Goal: Transaction & Acquisition: Purchase product/service

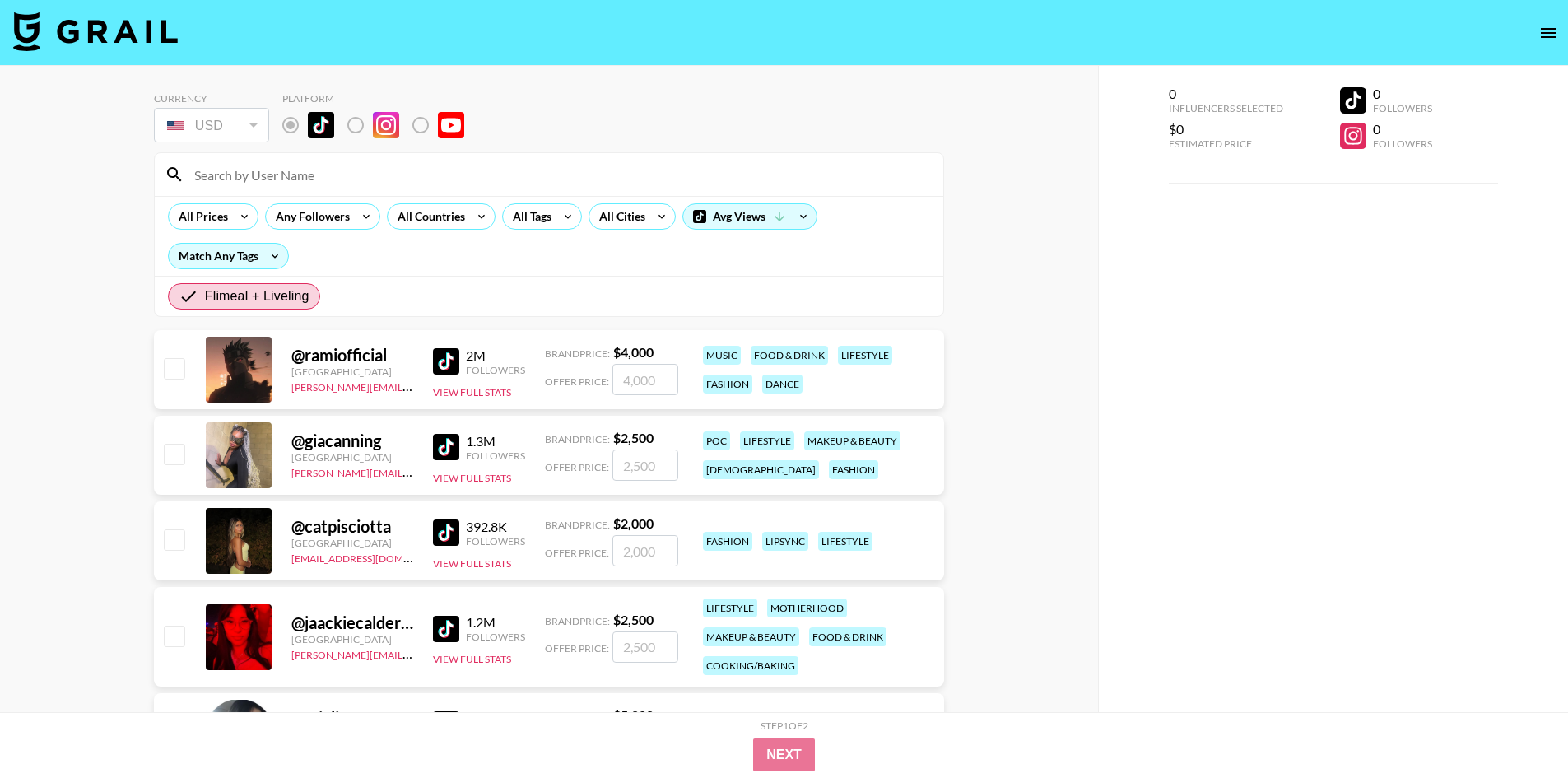
click at [1110, 286] on div "0 Influencers Selected $0 Estimated Price 0 Followers 0 Followers" at bounding box center [1333, 422] width 471 height 712
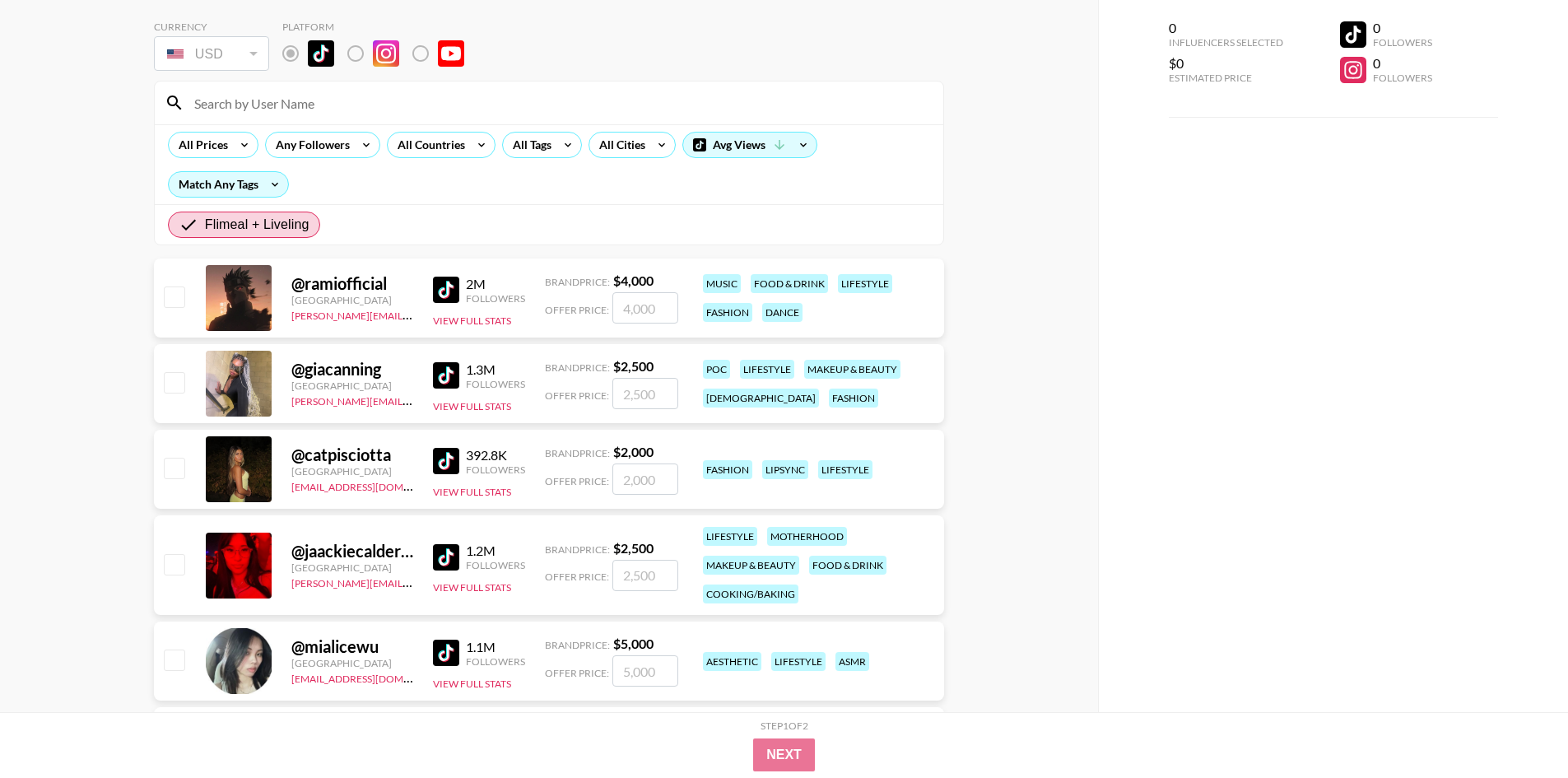
scroll to position [165, 0]
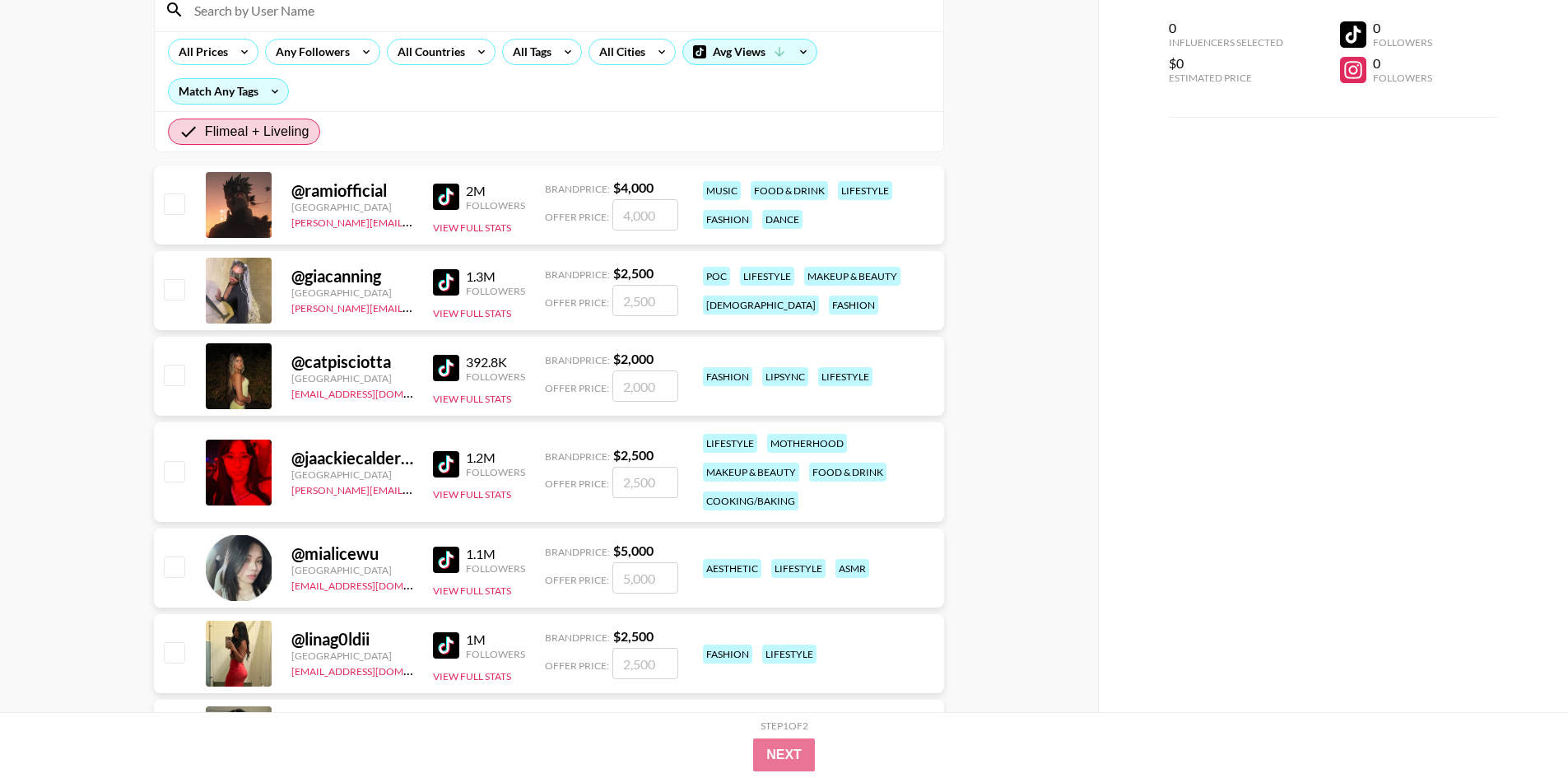
drag, startPoint x: 1370, startPoint y: 266, endPoint x: 1361, endPoint y: 91, distance: 175.2
click at [1110, 265] on div "0 Influencers Selected $0 Estimated Price 0 Followers 0 Followers" at bounding box center [1333, 355] width 471 height 712
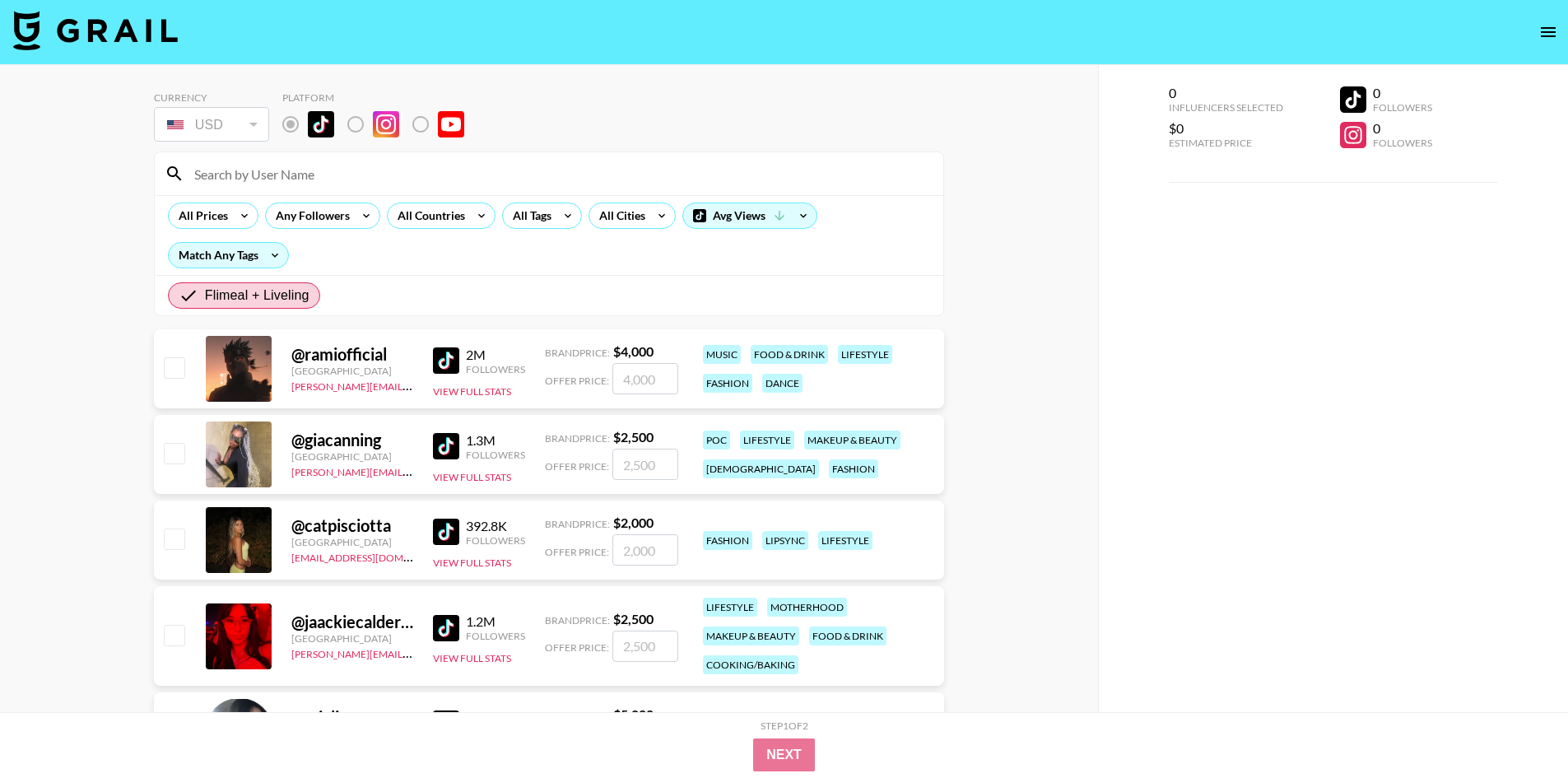
scroll to position [0, 0]
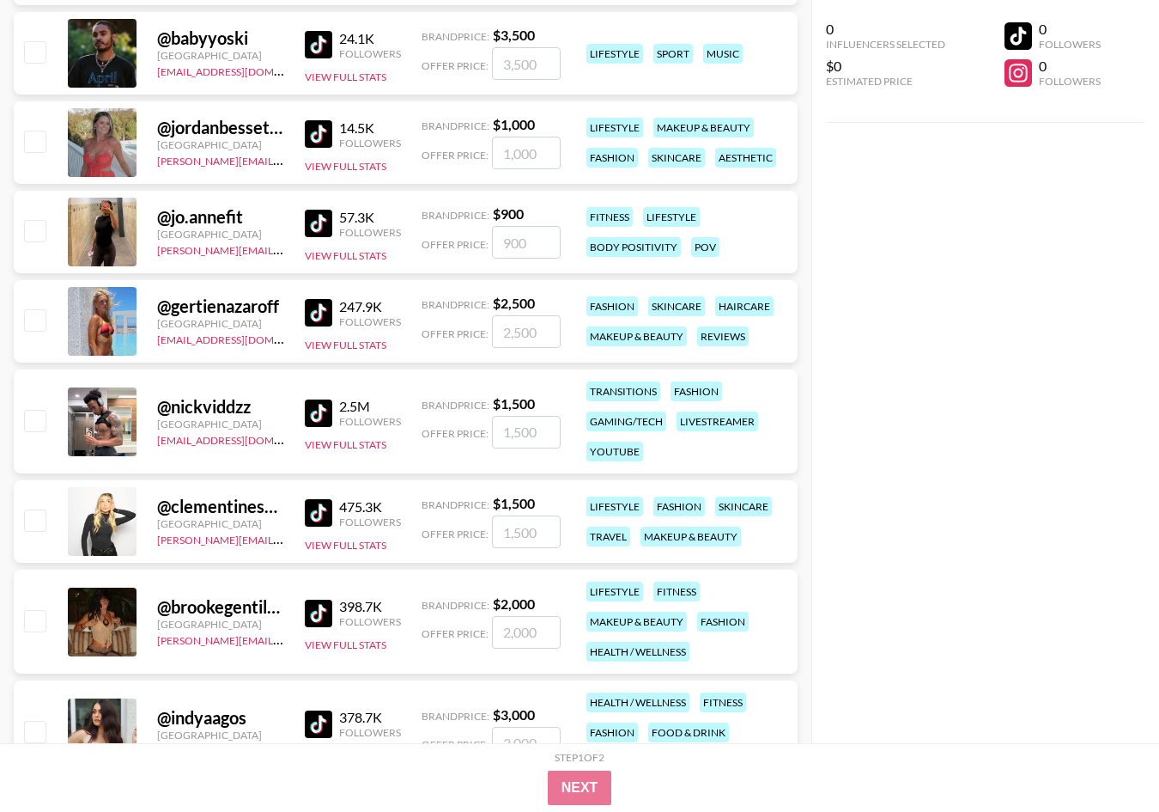
scroll to position [7749, 0]
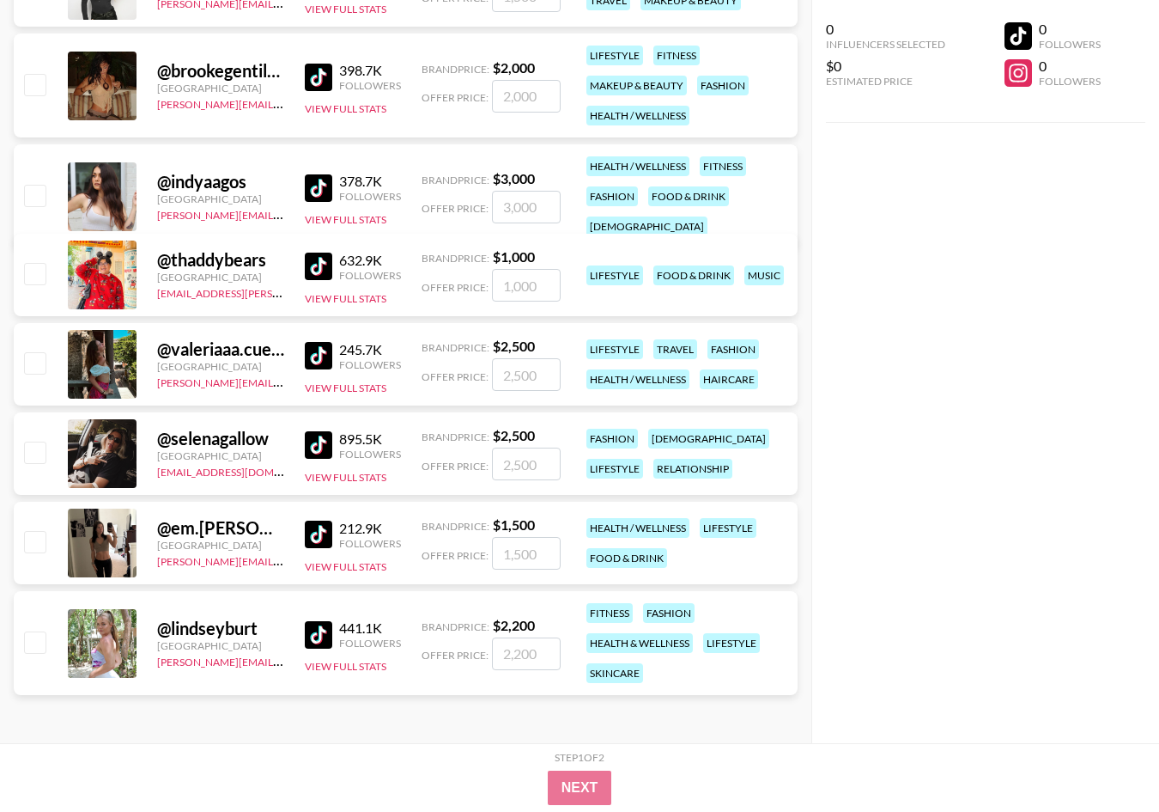
click at [982, 362] on div "0 Influencers Selected $0 Estimated Price 0 Followers 0 Followers" at bounding box center [986, 371] width 348 height 743
click at [985, 168] on div "0 Influencers Selected $0 Estimated Price 0 Followers 0 Followers" at bounding box center [986, 371] width 348 height 743
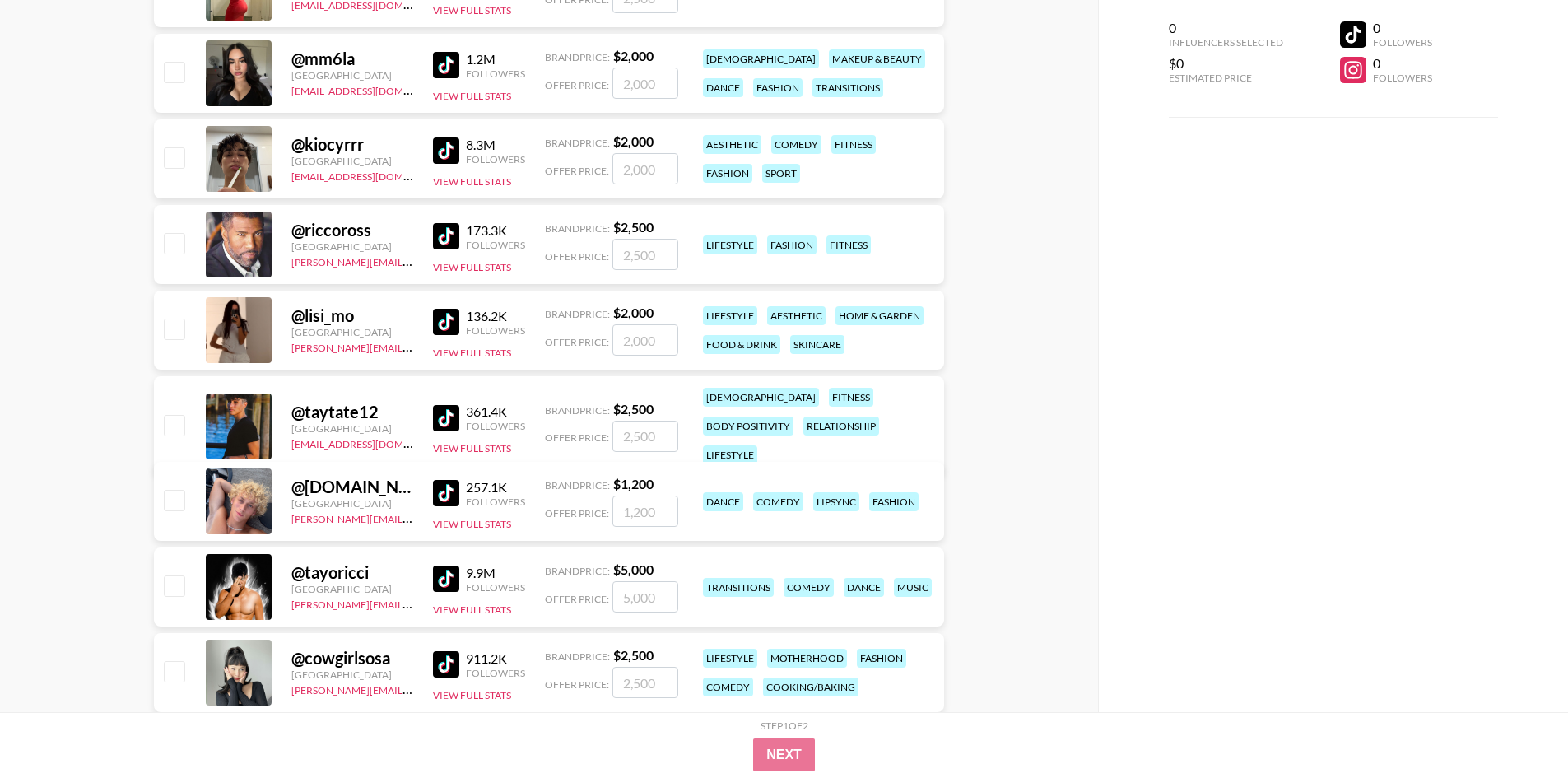
scroll to position [801, 0]
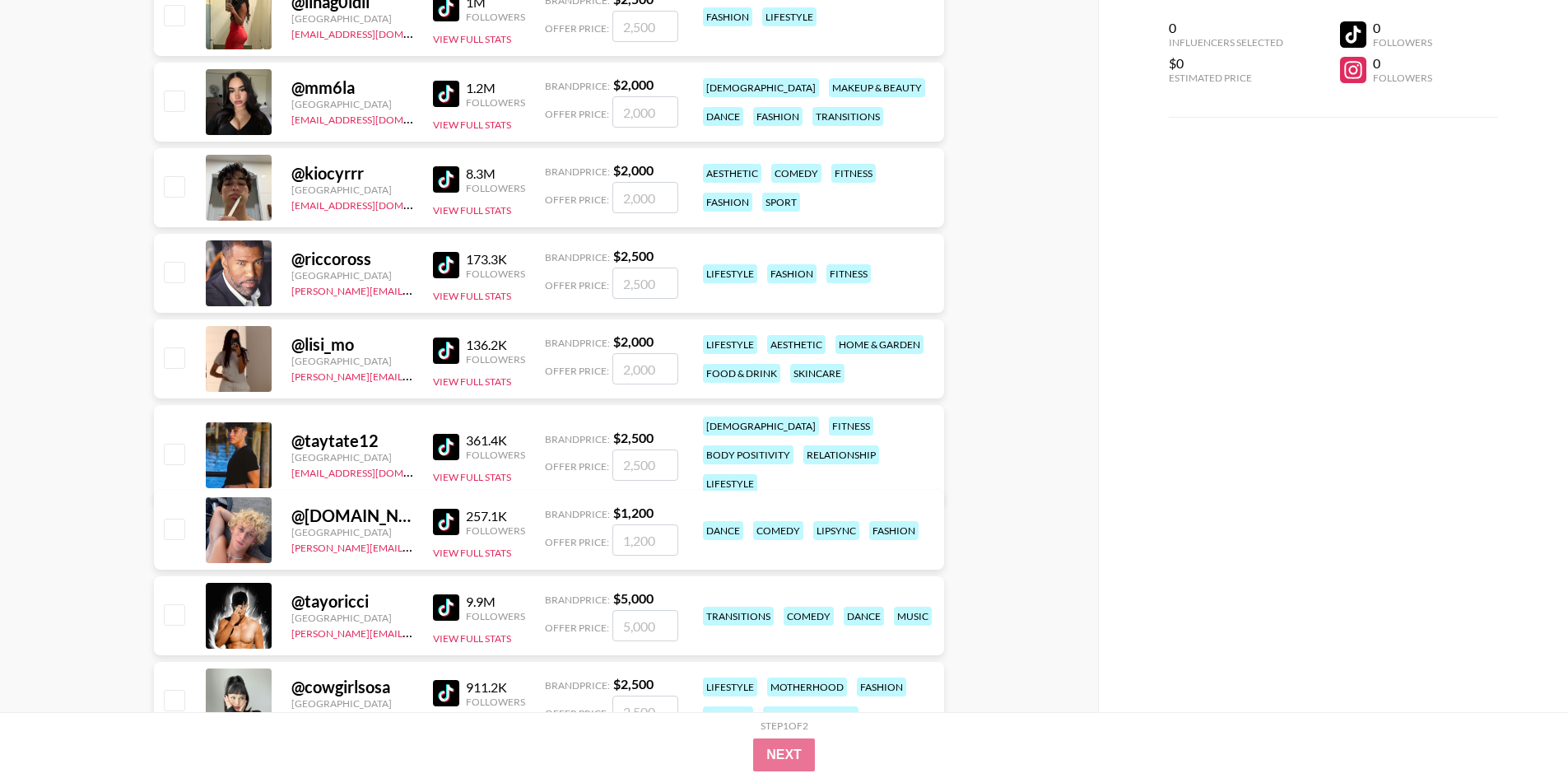
click at [1264, 521] on div "0 Influencers Selected $0 Estimated Price 0 Followers 0 Followers" at bounding box center [1333, 355] width 471 height 712
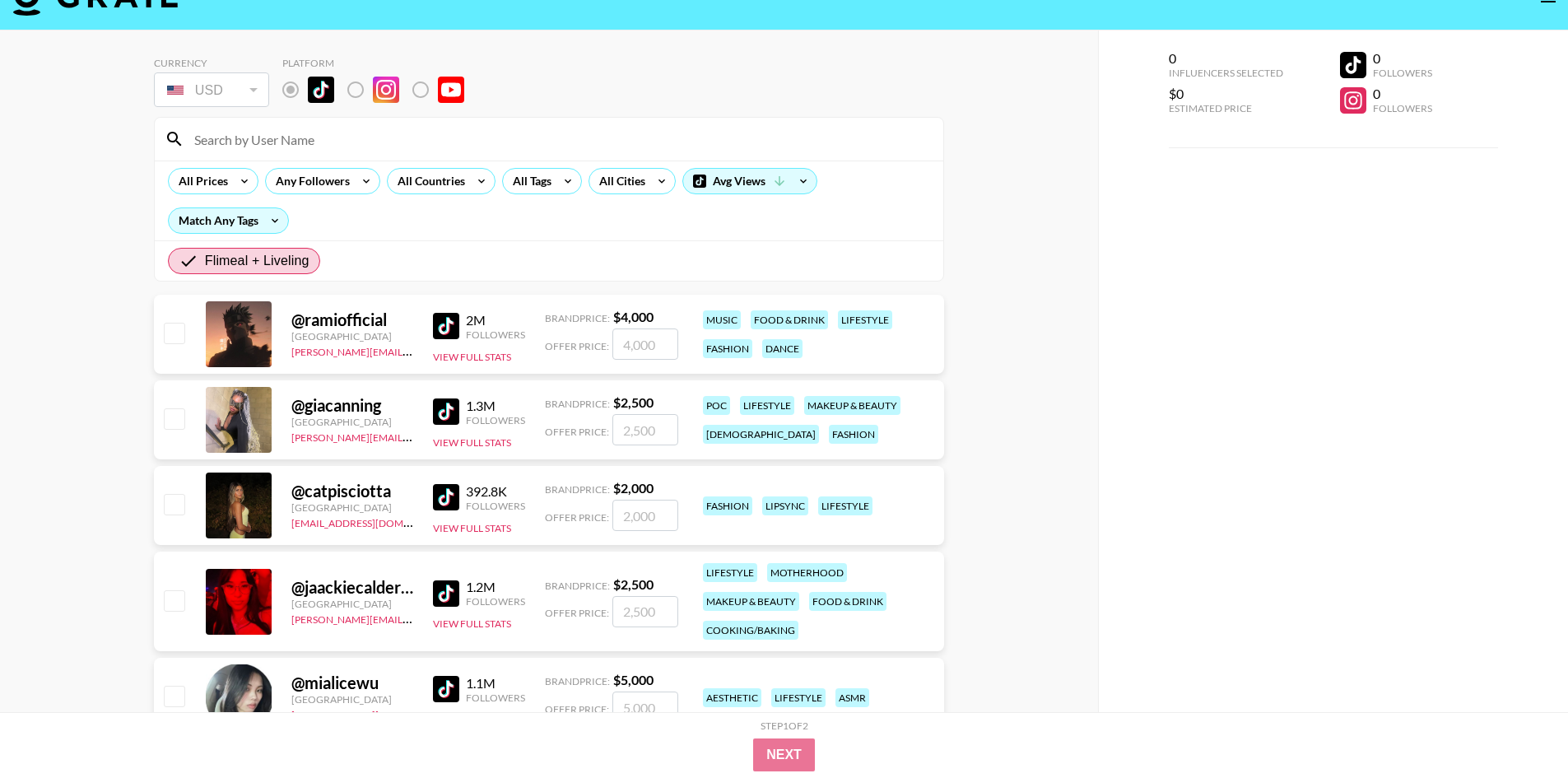
scroll to position [0, 0]
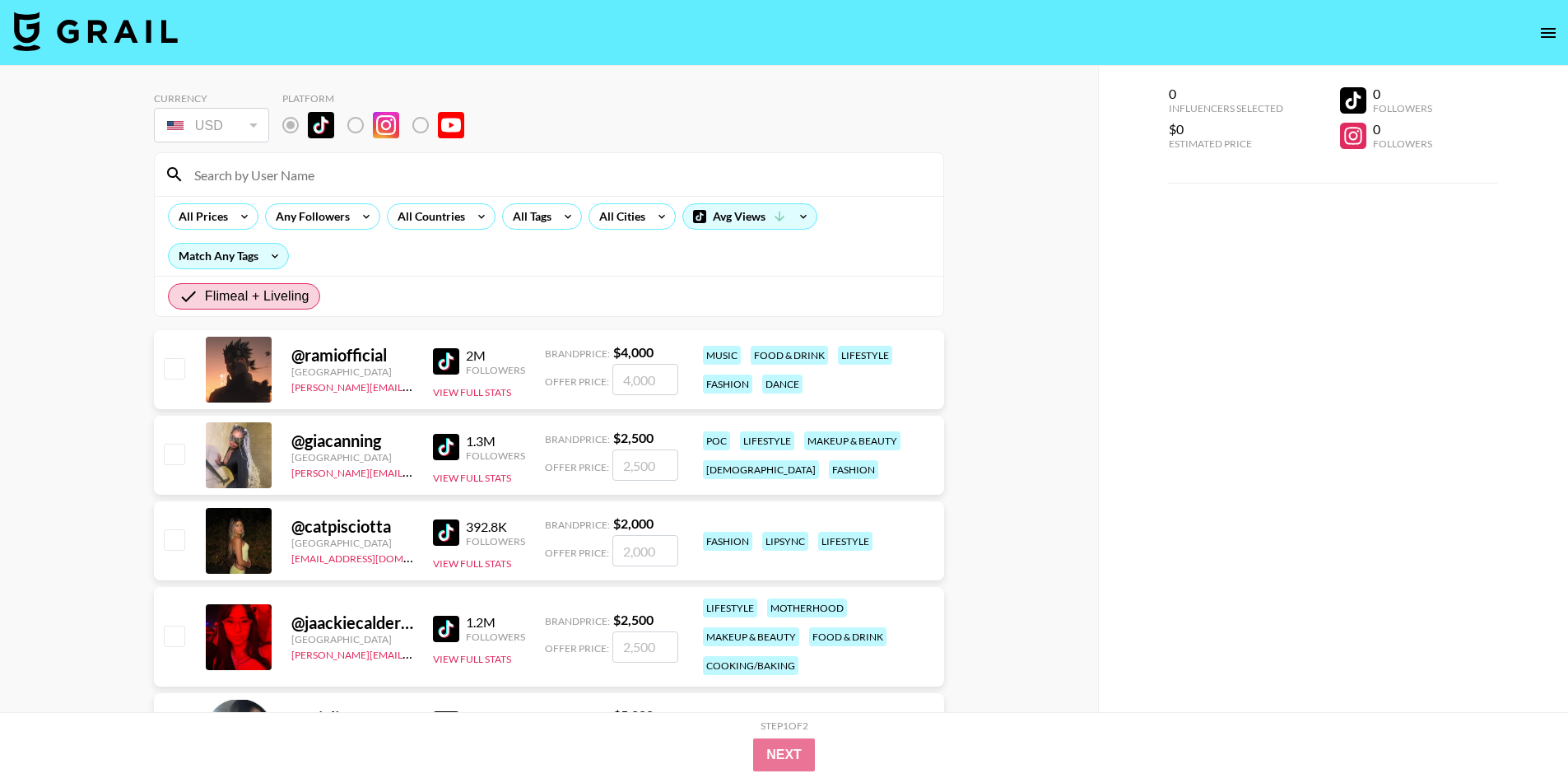
click at [457, 368] on img at bounding box center [446, 360] width 26 height 26
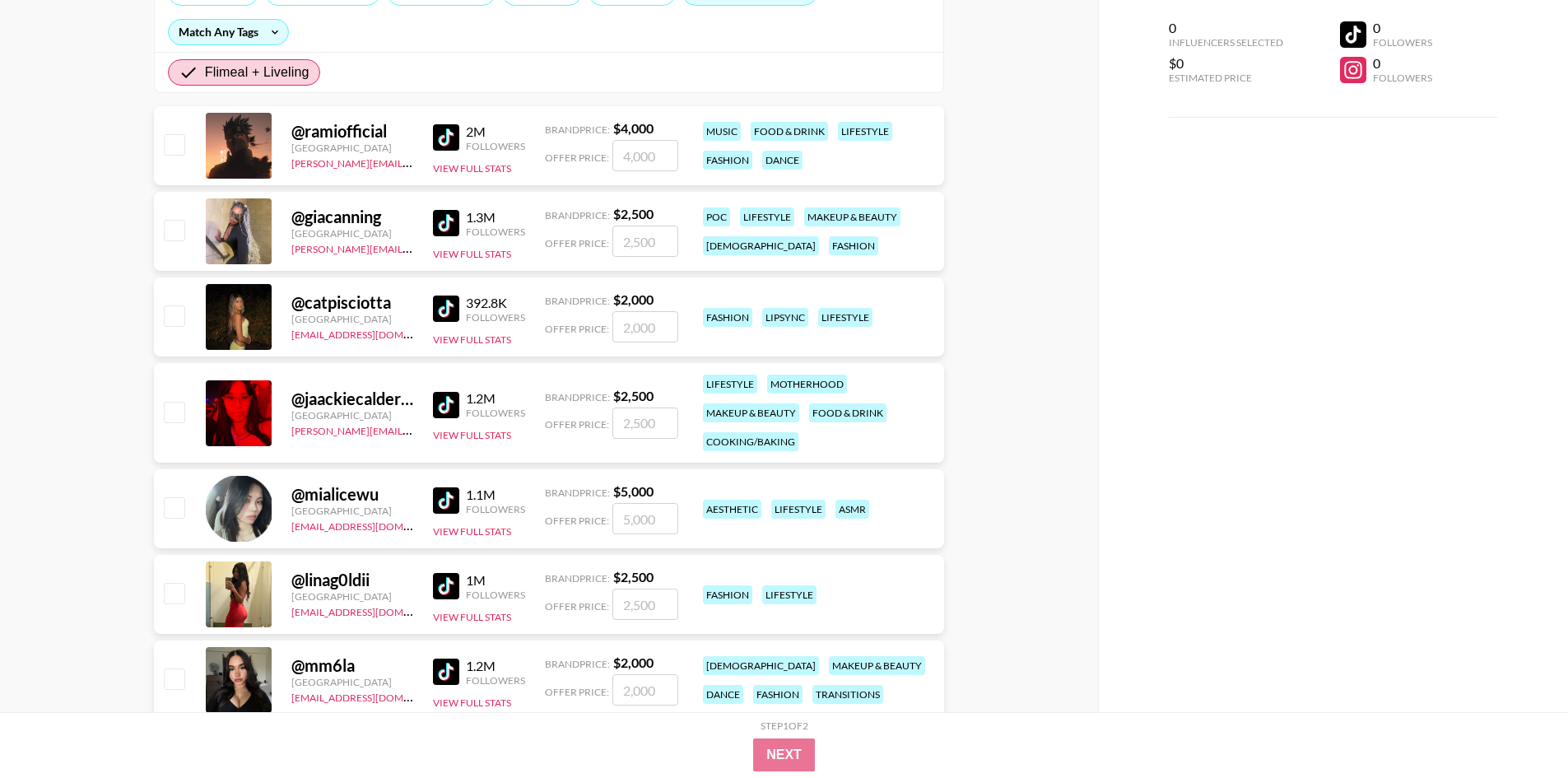
scroll to position [247, 0]
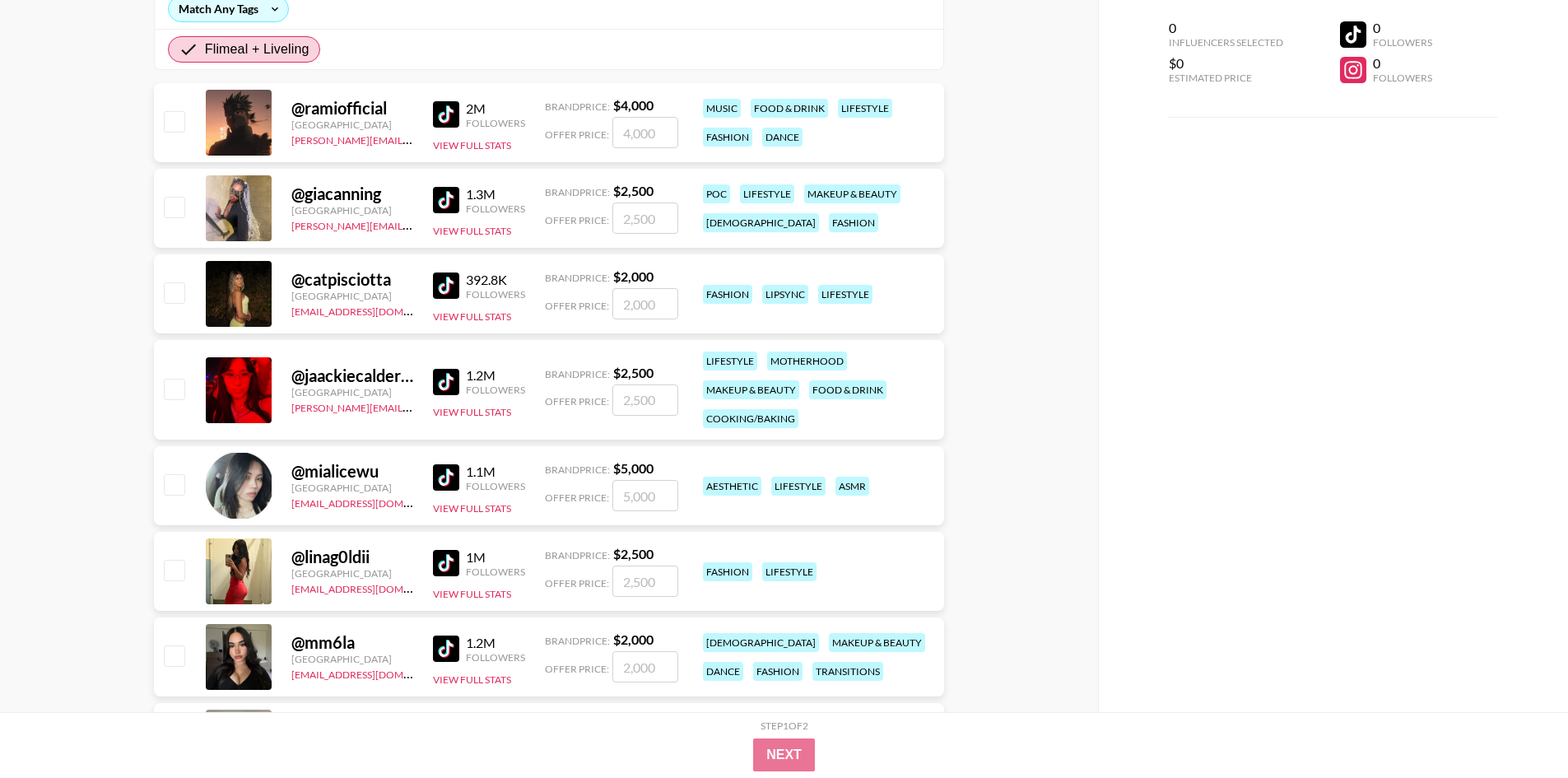
click at [457, 202] on img at bounding box center [446, 199] width 26 height 26
click at [460, 378] on link at bounding box center [450, 381] width 33 height 26
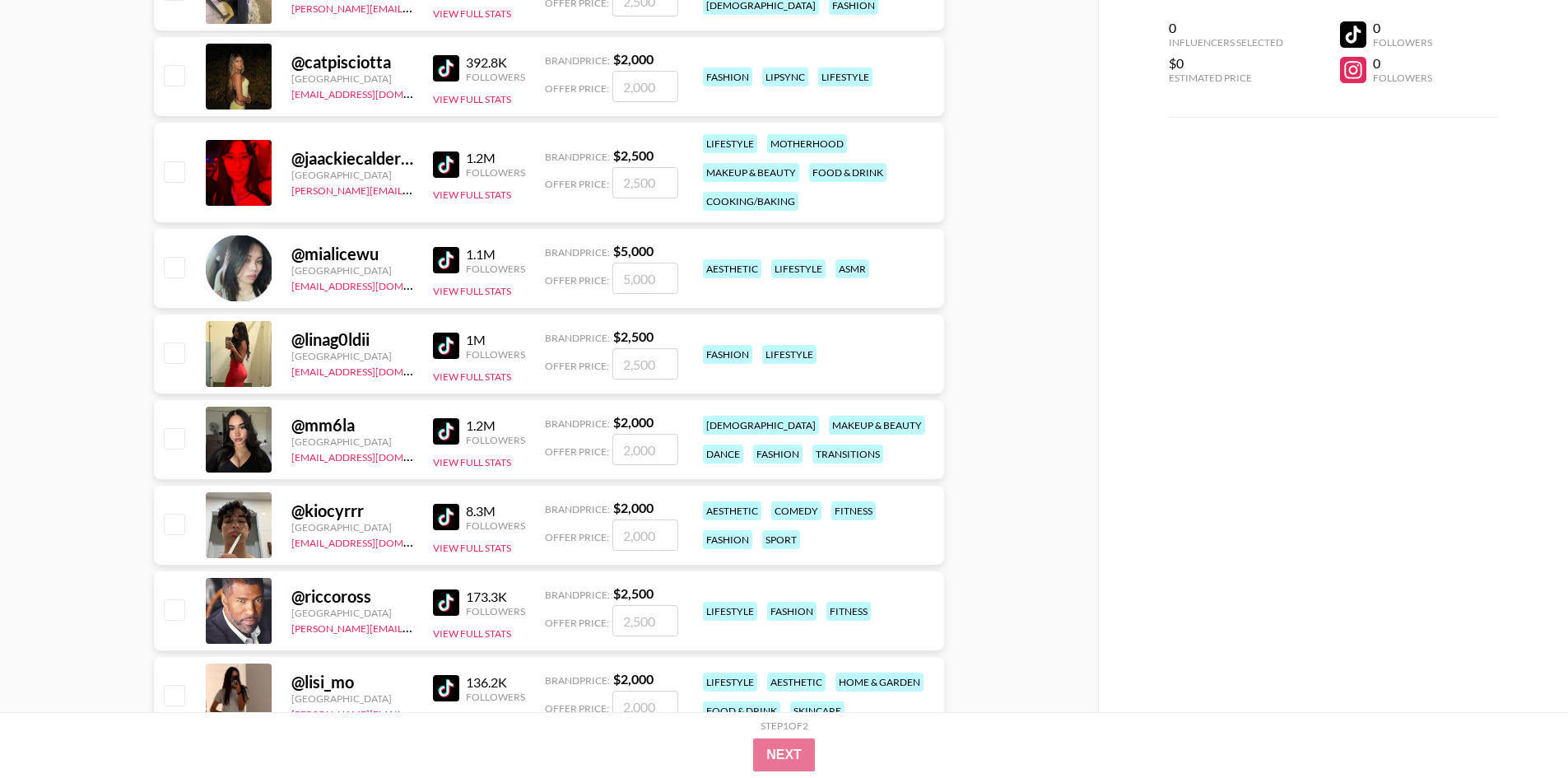
scroll to position [493, 0]
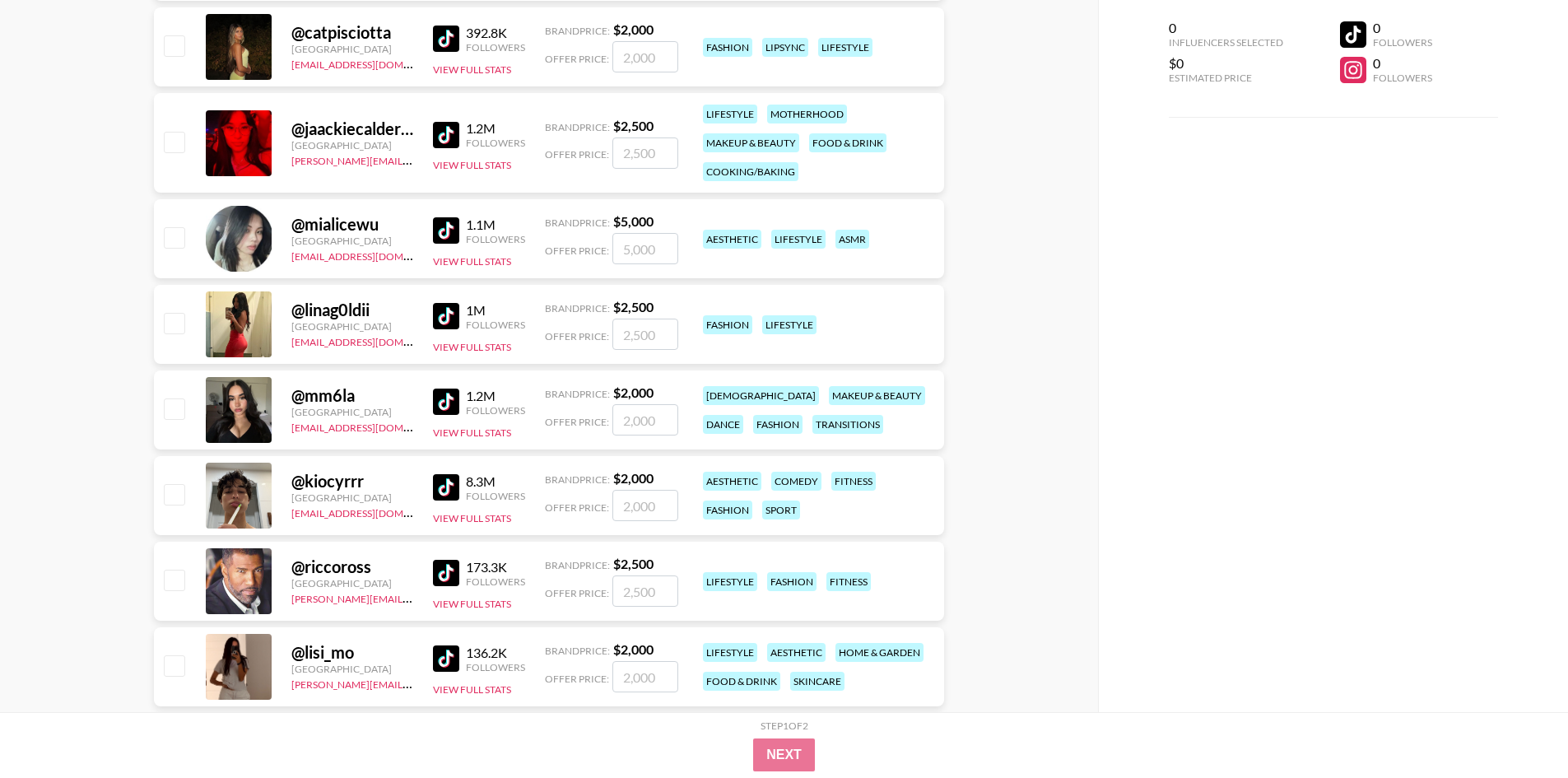
click at [448, 307] on img at bounding box center [446, 315] width 26 height 26
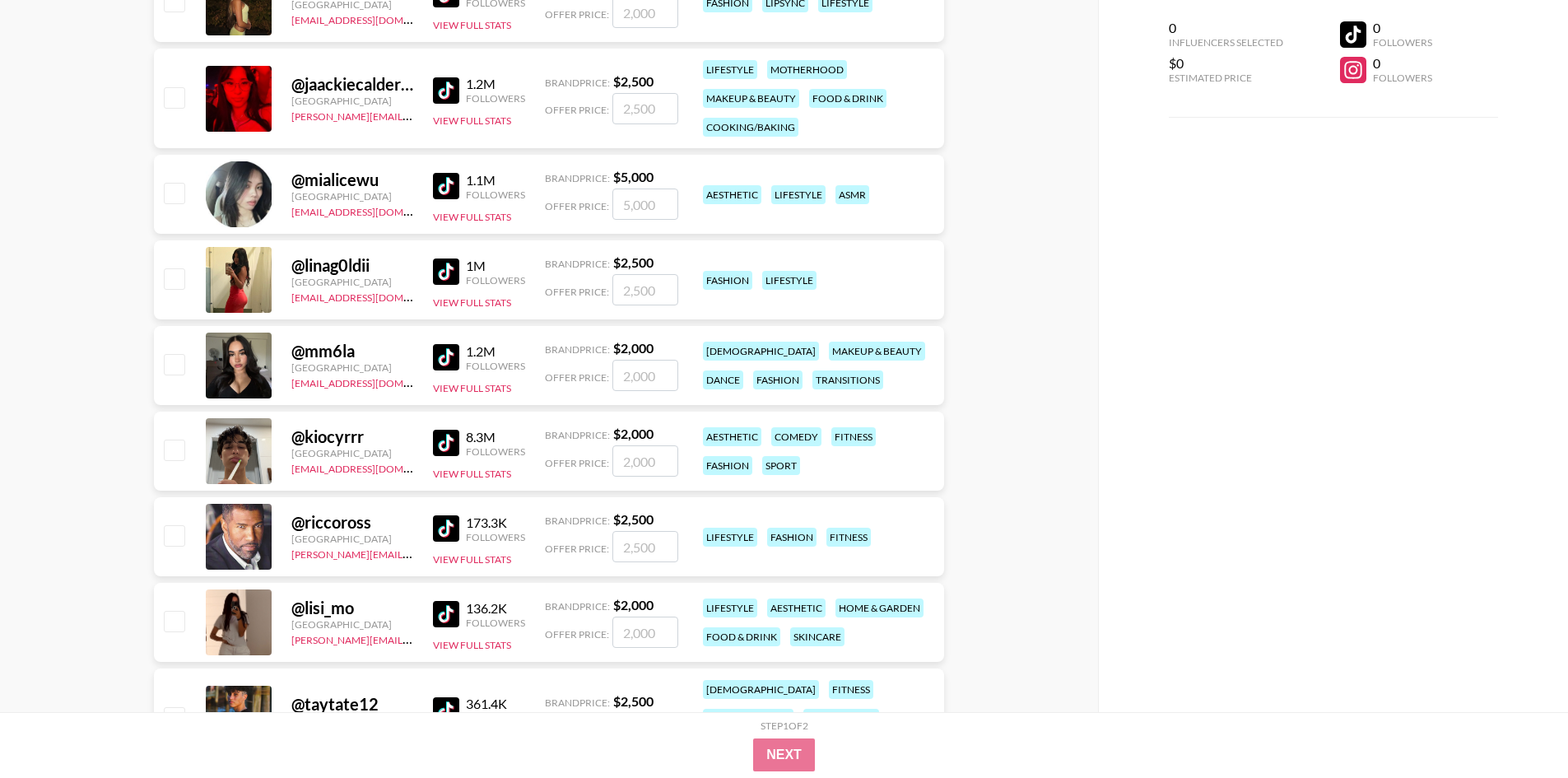
scroll to position [576, 0]
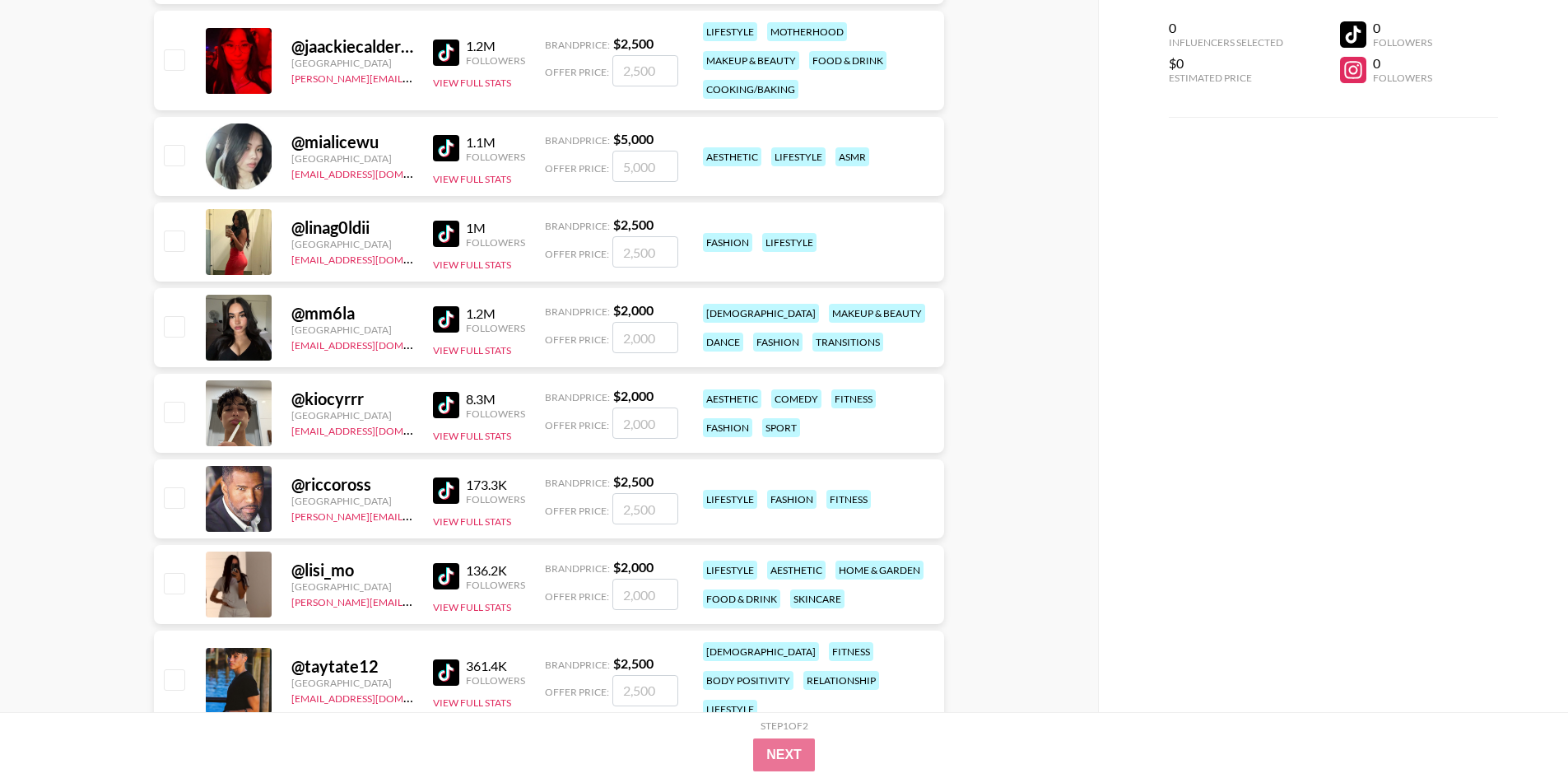
click at [451, 325] on img at bounding box center [446, 318] width 26 height 26
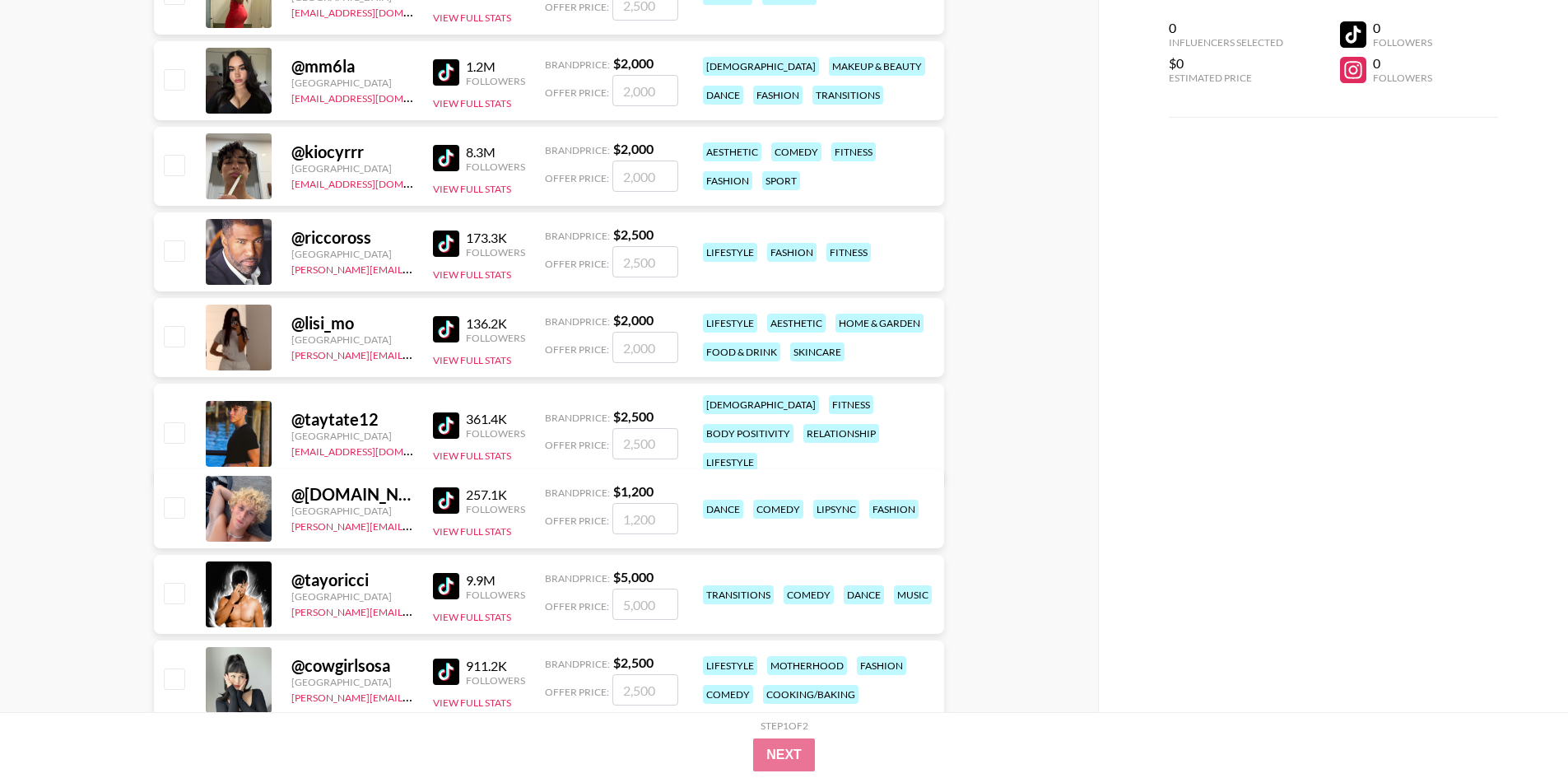
scroll to position [905, 0]
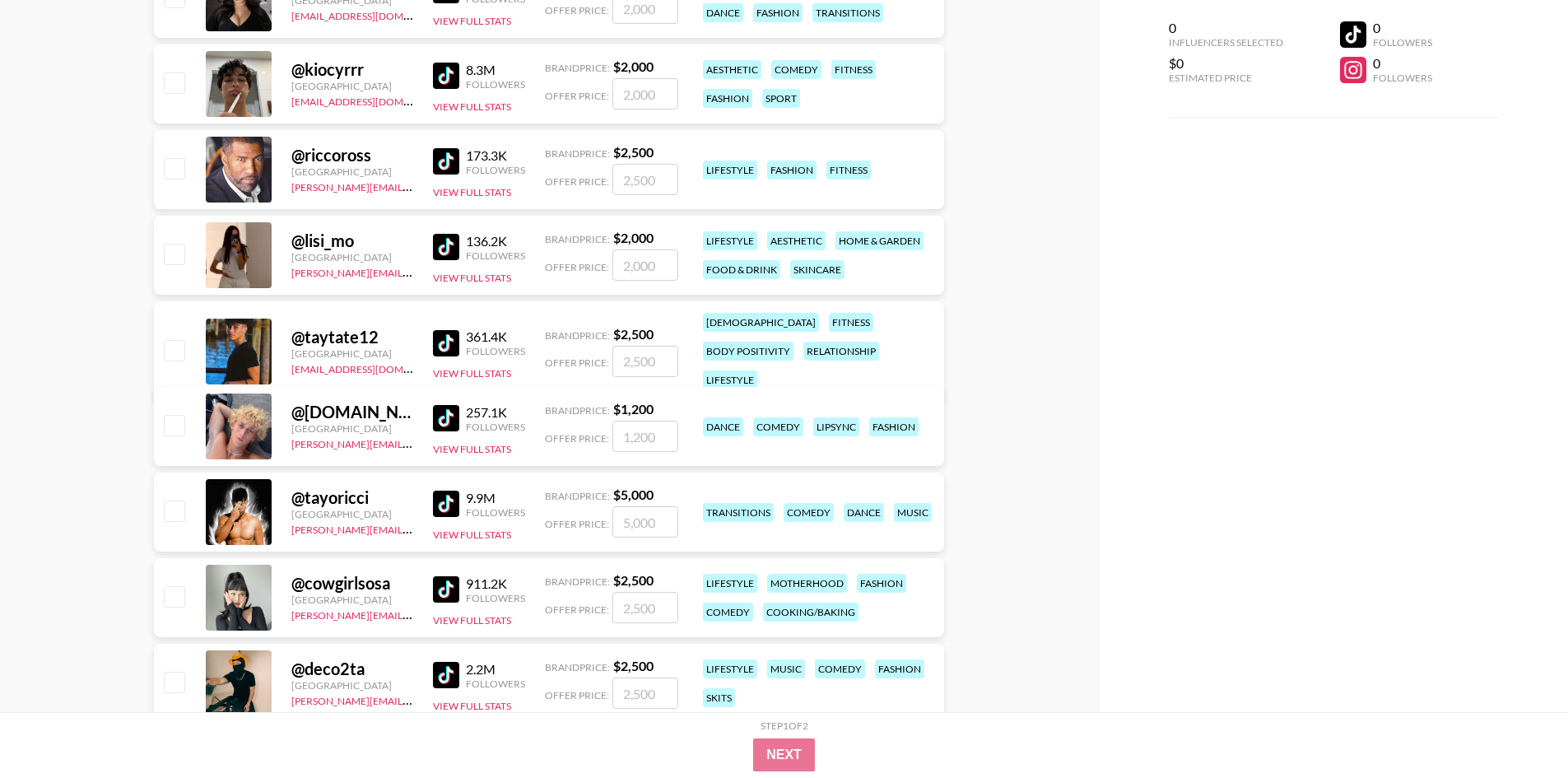
click at [442, 73] on img at bounding box center [446, 75] width 26 height 26
